Goal: Check status: Check status

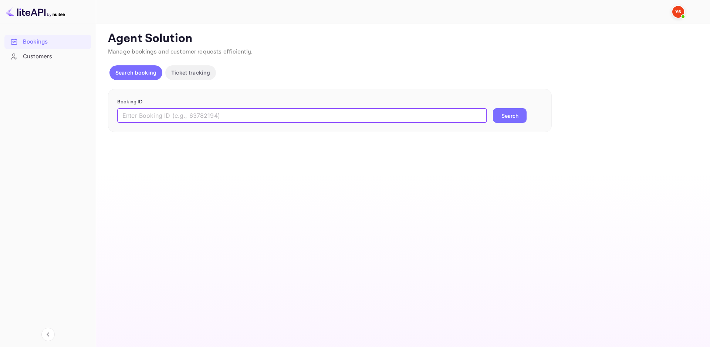
click at [196, 110] on input "text" at bounding box center [302, 115] width 370 height 15
type input "9783150"
click at [506, 110] on button "Search" at bounding box center [510, 115] width 34 height 15
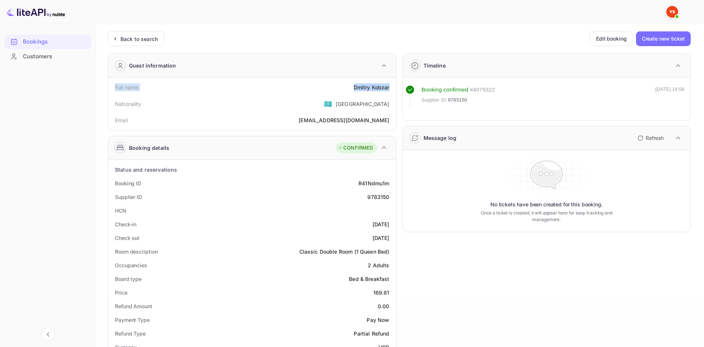
drag, startPoint x: 114, startPoint y: 86, endPoint x: 392, endPoint y: 86, distance: 277.9
click at [392, 86] on div "Full name [PERSON_NAME]" at bounding box center [252, 88] width 282 height 14
copy div "Full name [PERSON_NAME]"
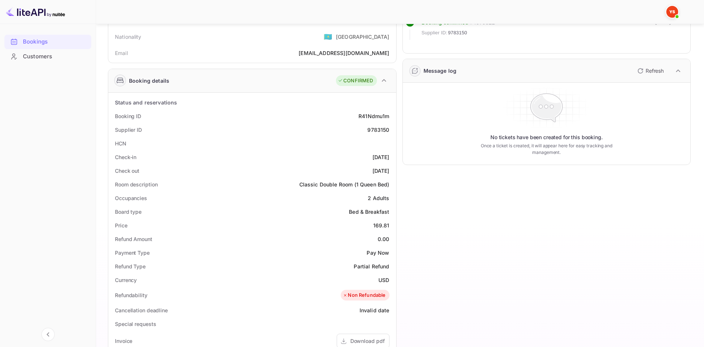
scroll to position [74, 0]
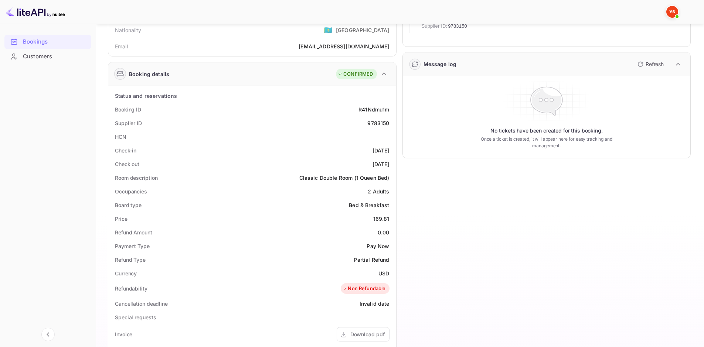
drag, startPoint x: 113, startPoint y: 109, endPoint x: 392, endPoint y: 163, distance: 283.8
click at [392, 163] on div "Status and reservations Booking ID R41Ndmu1m Supplier ID 9783150 HCN Check-in […" at bounding box center [252, 296] width 282 height 415
copy div "Booking ID R41Ndmu1m Supplier ID 9783150 HCN Check-in [DATE] Check out [DATE]"
click at [309, 127] on div "Supplier ID 9783150" at bounding box center [252, 123] width 282 height 14
drag, startPoint x: 114, startPoint y: 120, endPoint x: 391, endPoint y: 124, distance: 277.2
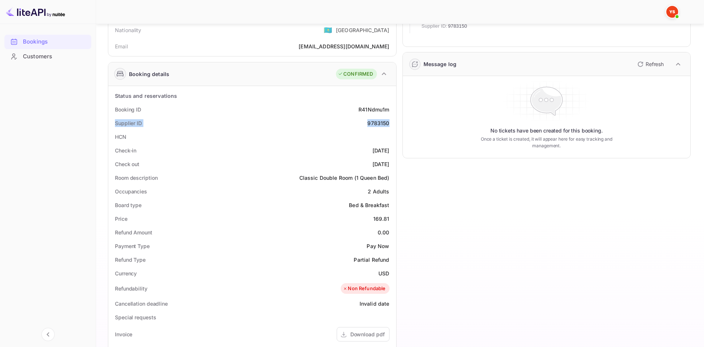
click at [391, 124] on div "Supplier ID 9783150" at bounding box center [252, 123] width 282 height 14
copy div "Supplier ID 9783150"
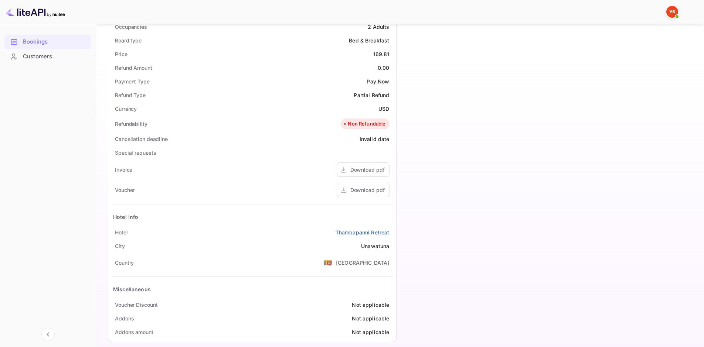
scroll to position [248, 0]
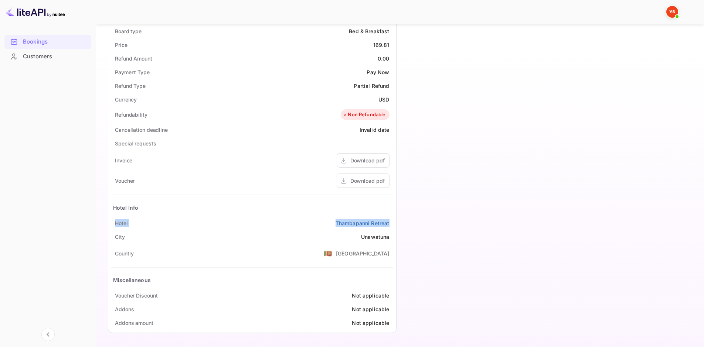
drag, startPoint x: 146, startPoint y: 224, endPoint x: 392, endPoint y: 228, distance: 246.2
click at [392, 228] on div "[GEOGRAPHIC_DATA] Retreat" at bounding box center [252, 224] width 282 height 14
copy div "[GEOGRAPHIC_DATA] Retreat"
